Goal: Use online tool/utility: Utilize a website feature to perform a specific function

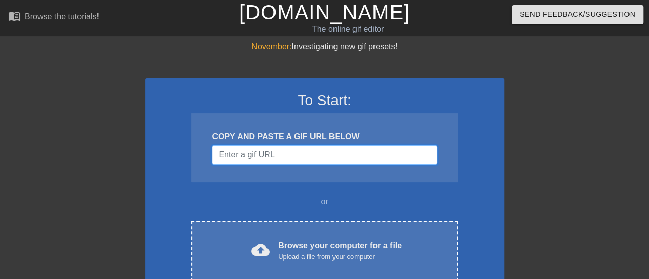
click at [274, 155] on input "Username" at bounding box center [324, 154] width 225 height 19
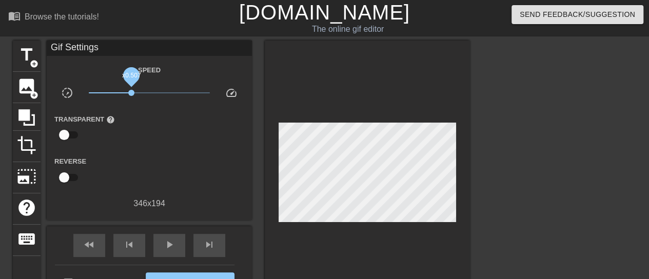
drag, startPoint x: 149, startPoint y: 93, endPoint x: 131, endPoint y: 92, distance: 18.0
click at [131, 92] on span "x0.507" at bounding box center [131, 93] width 6 height 6
click at [28, 47] on span "title" at bounding box center [26, 54] width 19 height 19
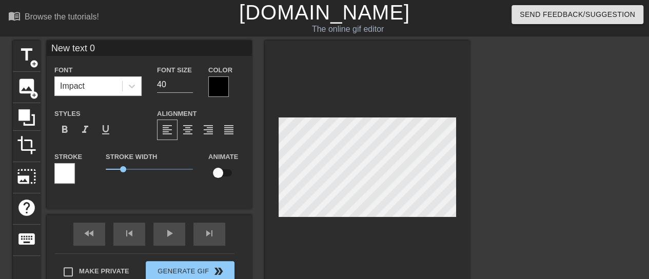
scroll to position [2, 3]
type input "B"
type textarea "B"
type input "Bu"
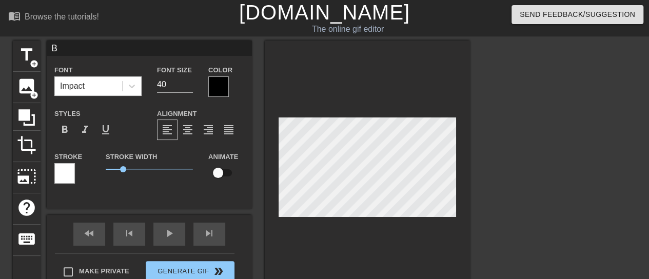
type textarea "Bu"
type input "Bul"
type textarea "Bul"
type input "Bull"
type textarea "Bull"
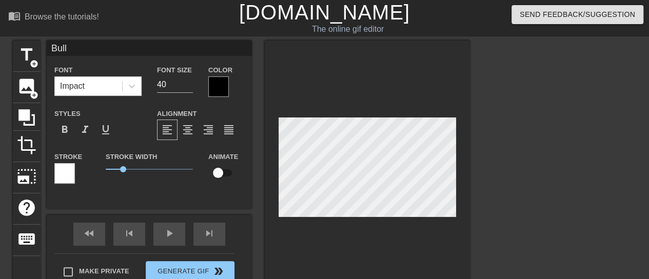
type input "BullN"
type textarea "BullN"
type input "BullNe"
type textarea "BullNe"
type input "BullNex"
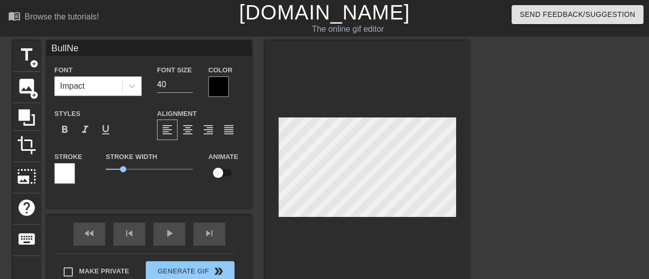
type textarea "BullNex"
type input "BullNext"
type textarea "BullNextD"
type input "BullNextDo"
type textarea "BullNextDo"
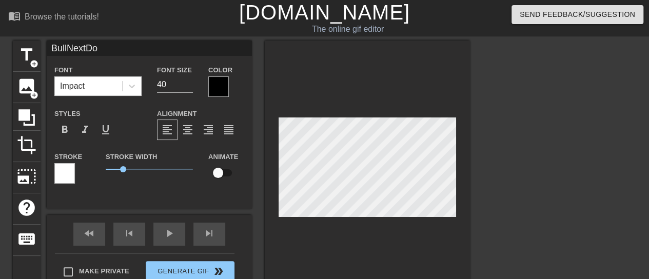
type input "BullNextDoo"
type textarea "BullNextDoo"
type input "BullNextDoor"
type textarea "BullNextDoor"
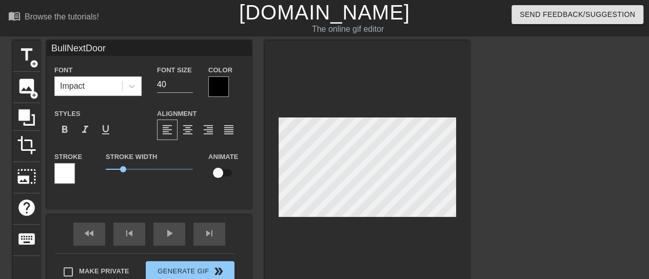
click at [222, 88] on div at bounding box center [218, 86] width 21 height 21
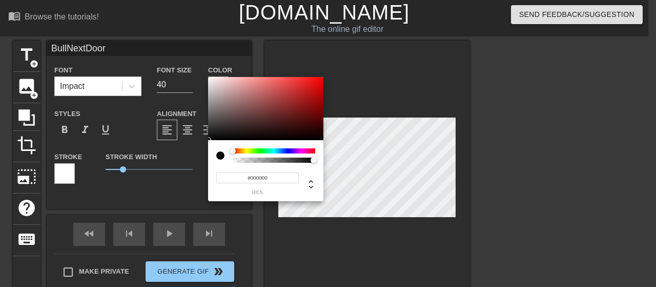
type input "#CF0303"
click at [322, 89] on div at bounding box center [265, 109] width 115 height 64
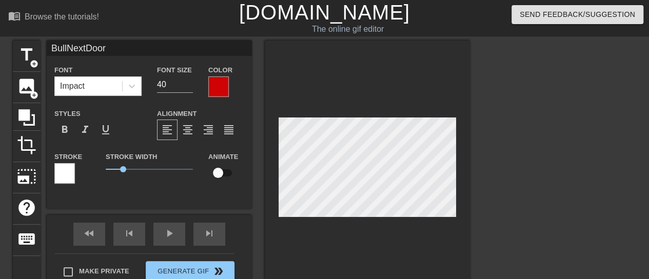
click at [65, 179] on div at bounding box center [64, 173] width 21 height 21
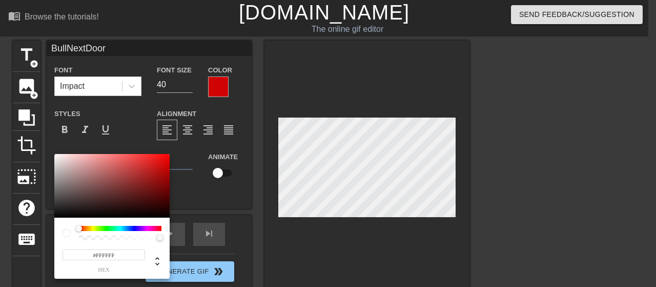
type input "#060101"
click at [153, 216] on div at bounding box center [111, 186] width 115 height 64
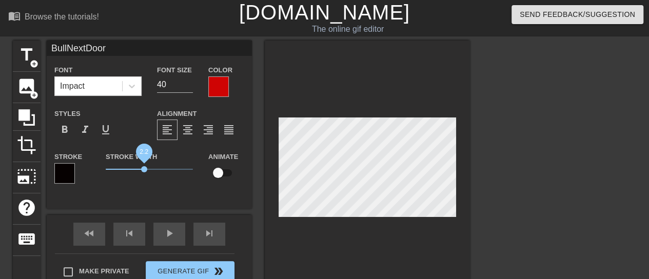
drag, startPoint x: 123, startPoint y: 171, endPoint x: 144, endPoint y: 171, distance: 20.5
click at [144, 171] on span "2.2" at bounding box center [144, 169] width 6 height 6
click at [77, 132] on div "format_italic" at bounding box center [85, 129] width 21 height 21
click at [314, 231] on div at bounding box center [367, 170] width 205 height 258
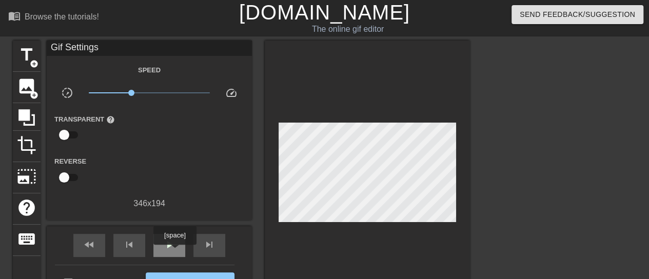
click at [174, 252] on div "play_arrow" at bounding box center [169, 245] width 32 height 23
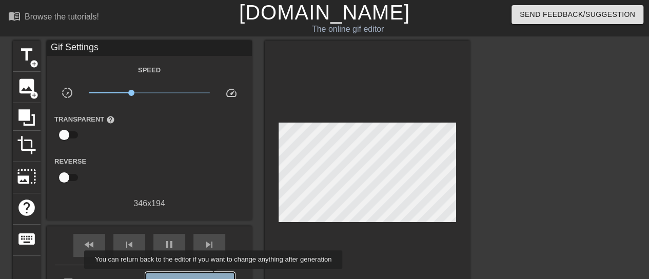
click at [214, 276] on span "double_arrow" at bounding box center [218, 282] width 12 height 12
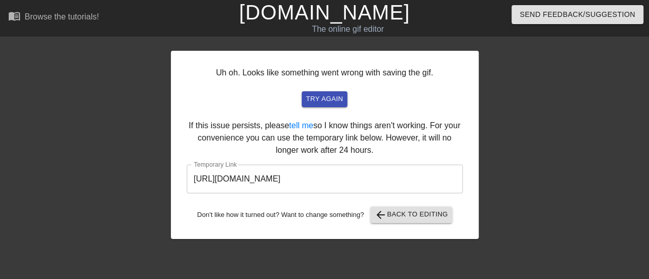
click at [321, 182] on input "https://www.gifntext.com/temp_generations/HFBfSCoE.gif" at bounding box center [325, 179] width 276 height 29
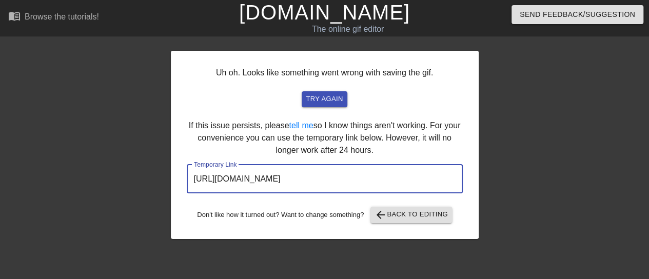
click at [321, 182] on input "https://www.gifntext.com/temp_generations/HFBfSCoE.gif" at bounding box center [325, 179] width 276 height 29
click at [402, 209] on span "arrow_back Back to Editing" at bounding box center [410, 215] width 73 height 12
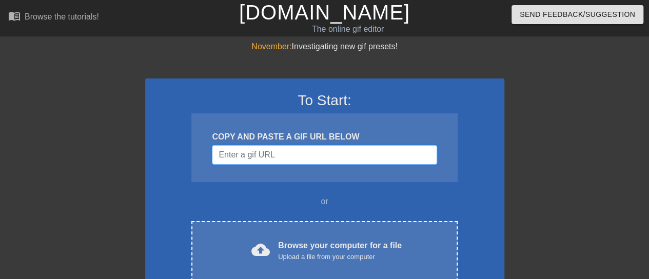
click at [347, 156] on input "Username" at bounding box center [324, 154] width 225 height 19
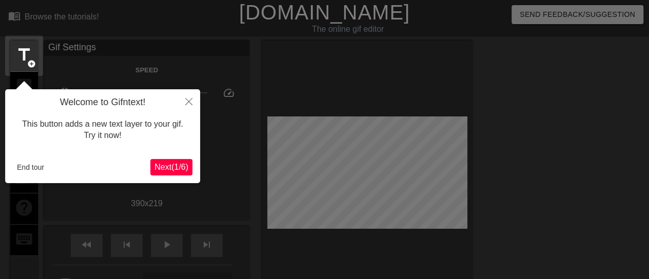
scroll to position [25, 0]
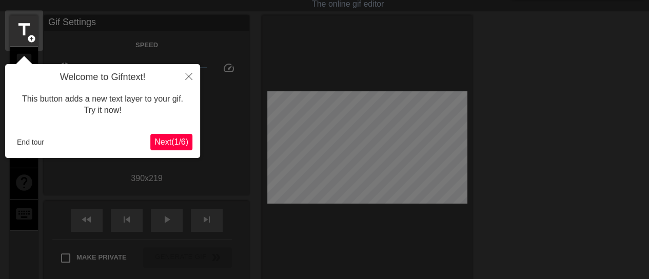
click at [169, 139] on span "Next ( 1 / 6 )" at bounding box center [171, 141] width 34 height 9
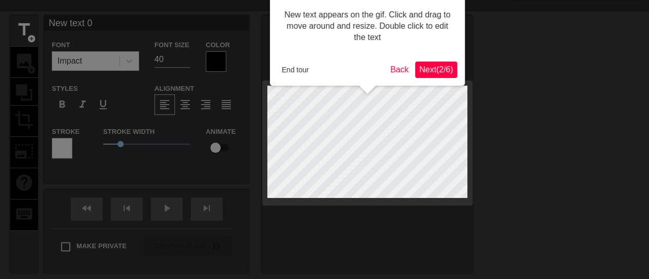
scroll to position [0, 0]
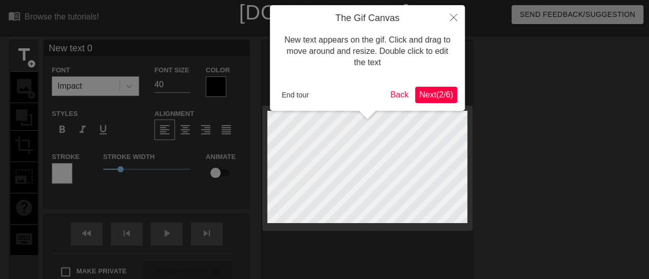
click at [441, 92] on span "Next ( 2 / 6 )" at bounding box center [436, 94] width 34 height 9
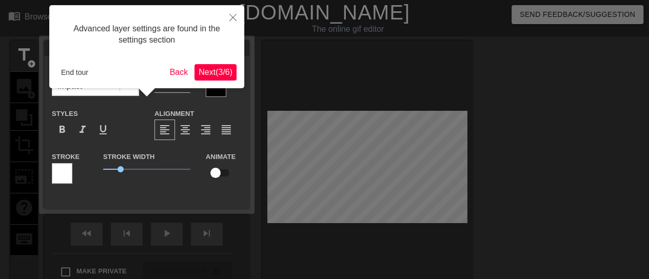
scroll to position [25, 0]
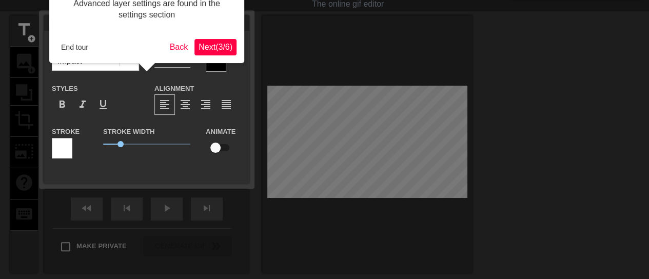
click at [227, 47] on span "Next ( 3 / 6 )" at bounding box center [215, 47] width 34 height 9
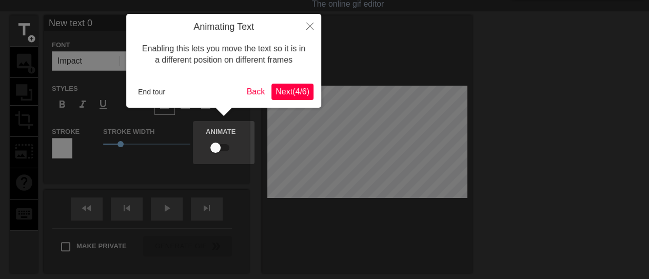
scroll to position [0, 0]
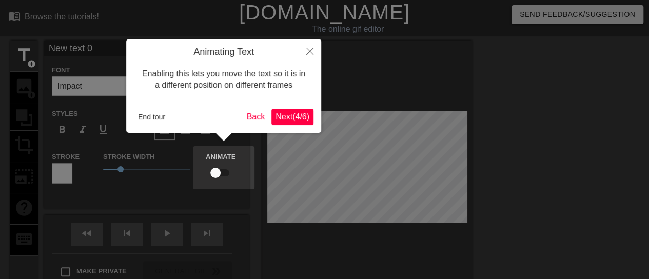
click at [289, 116] on span "Next ( 4 / 6 )" at bounding box center [292, 116] width 34 height 9
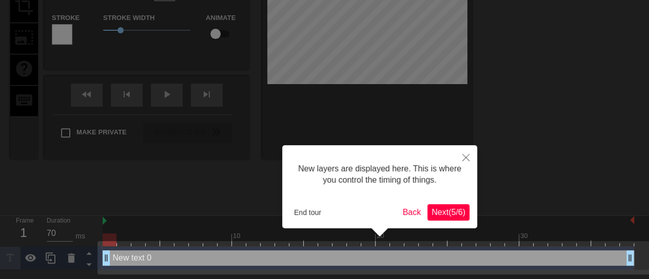
click at [452, 213] on span "Next ( 5 / 6 )" at bounding box center [448, 212] width 34 height 9
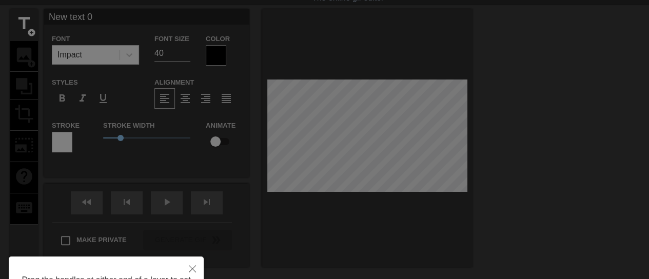
scroll to position [0, 0]
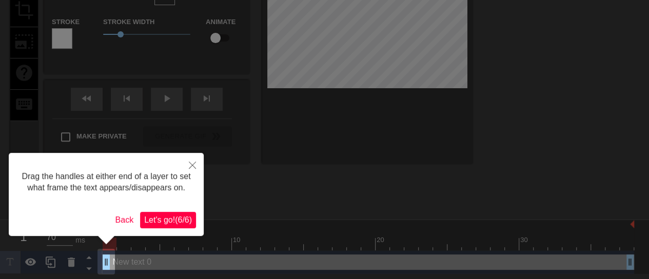
click at [174, 219] on span "Let's go! ( 6 / 6 )" at bounding box center [168, 219] width 48 height 9
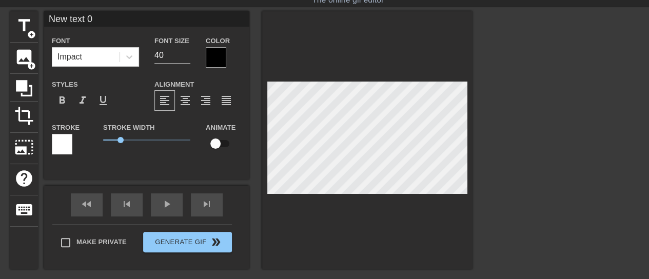
scroll to position [2, 2]
type input "B"
type textarea "B"
type input "BN"
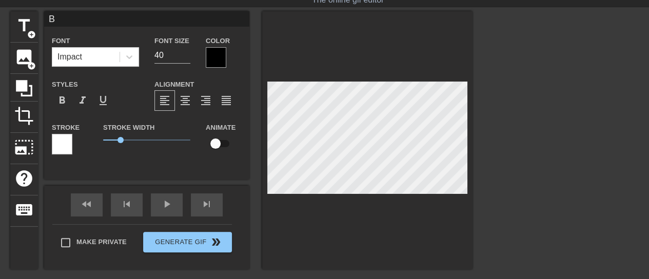
type textarea "BN"
type input "BND"
type textarea "BND"
click at [212, 57] on div at bounding box center [216, 57] width 21 height 21
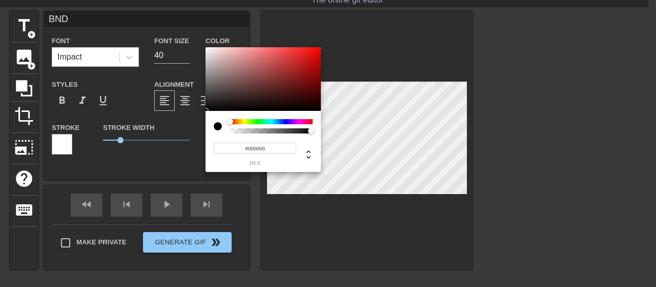
type input "#DF0505"
click at [318, 55] on div at bounding box center [263, 79] width 115 height 64
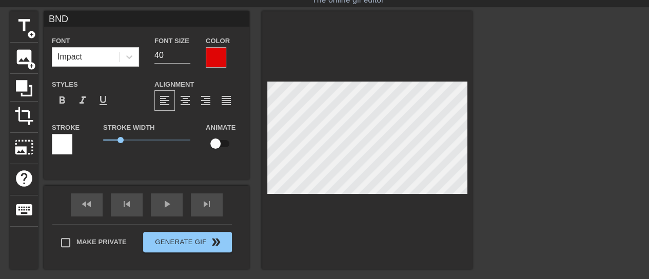
click at [62, 147] on div at bounding box center [62, 144] width 21 height 21
drag, startPoint x: 121, startPoint y: 139, endPoint x: 127, endPoint y: 139, distance: 6.7
click at [127, 139] on span "1.4" at bounding box center [128, 140] width 6 height 6
click at [84, 100] on span "format_italic" at bounding box center [82, 100] width 12 height 12
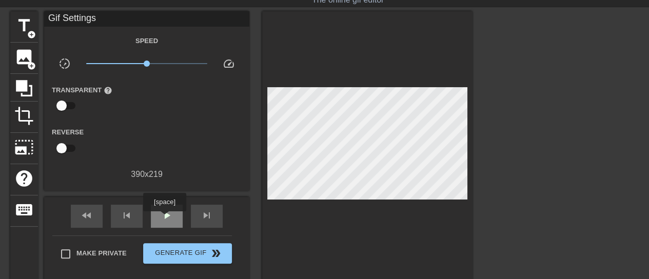
click at [164, 218] on span "play_arrow" at bounding box center [167, 215] width 12 height 12
drag, startPoint x: 146, startPoint y: 65, endPoint x: 139, endPoint y: 69, distance: 8.3
click at [139, 69] on span "x0.750" at bounding box center [147, 63] width 122 height 12
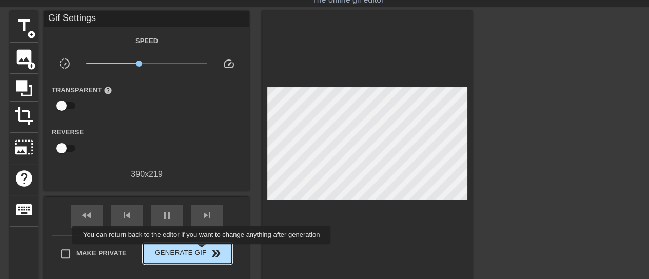
click at [203, 251] on span "Generate Gif double_arrow" at bounding box center [187, 253] width 81 height 12
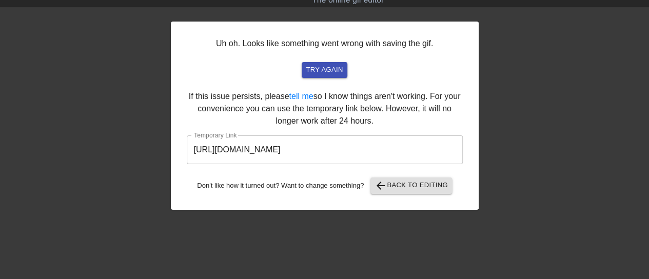
click at [338, 146] on input "[URL][DOMAIN_NAME]" at bounding box center [325, 149] width 276 height 29
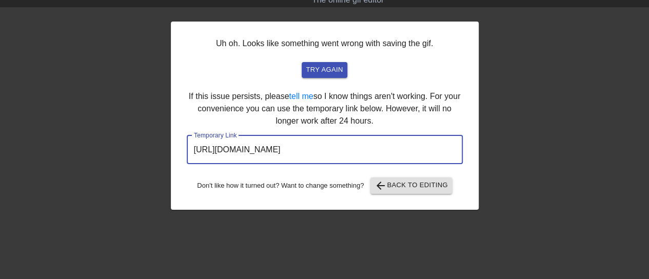
click at [338, 146] on input "[URL][DOMAIN_NAME]" at bounding box center [325, 149] width 276 height 29
